Goal: Find specific page/section

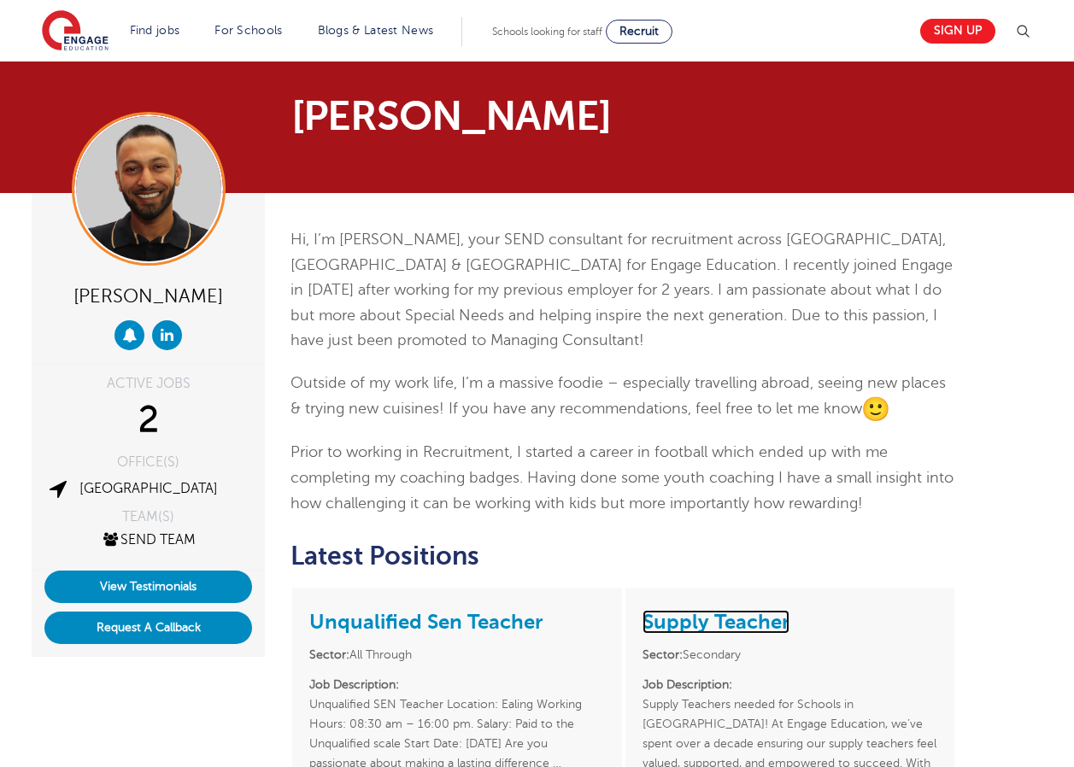
click at [691, 617] on link "Supply Teacher" at bounding box center [716, 622] width 147 height 24
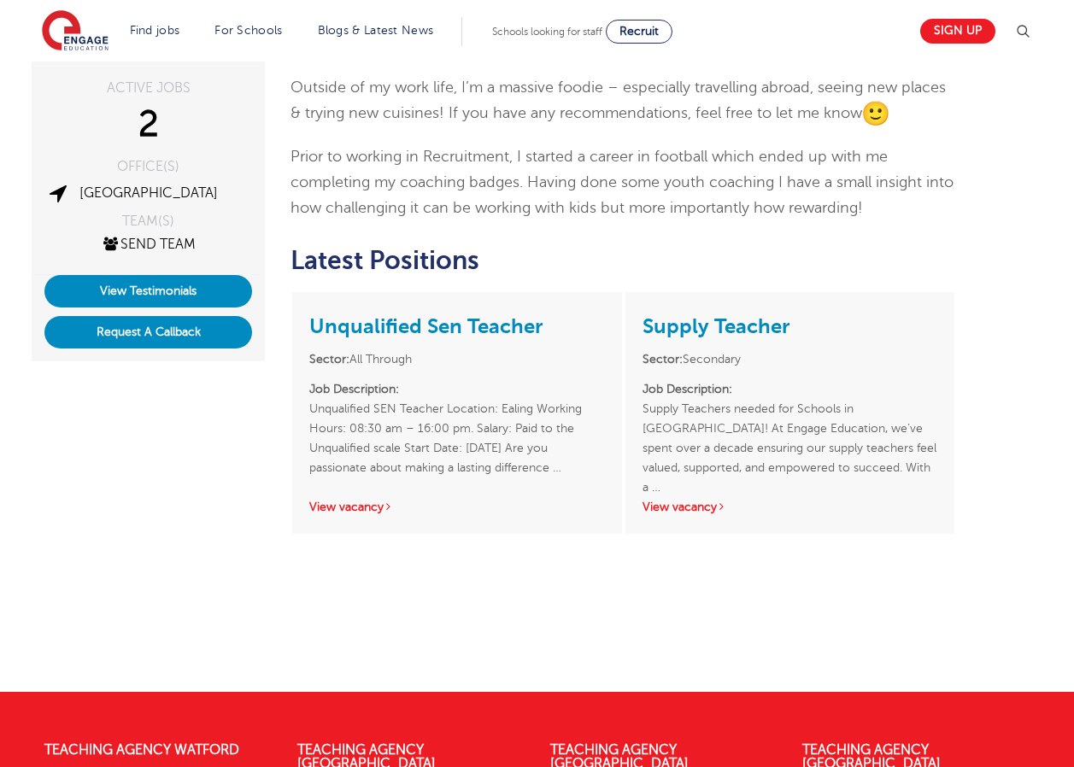
scroll to position [295, 0]
